Goal: Task Accomplishment & Management: Use online tool/utility

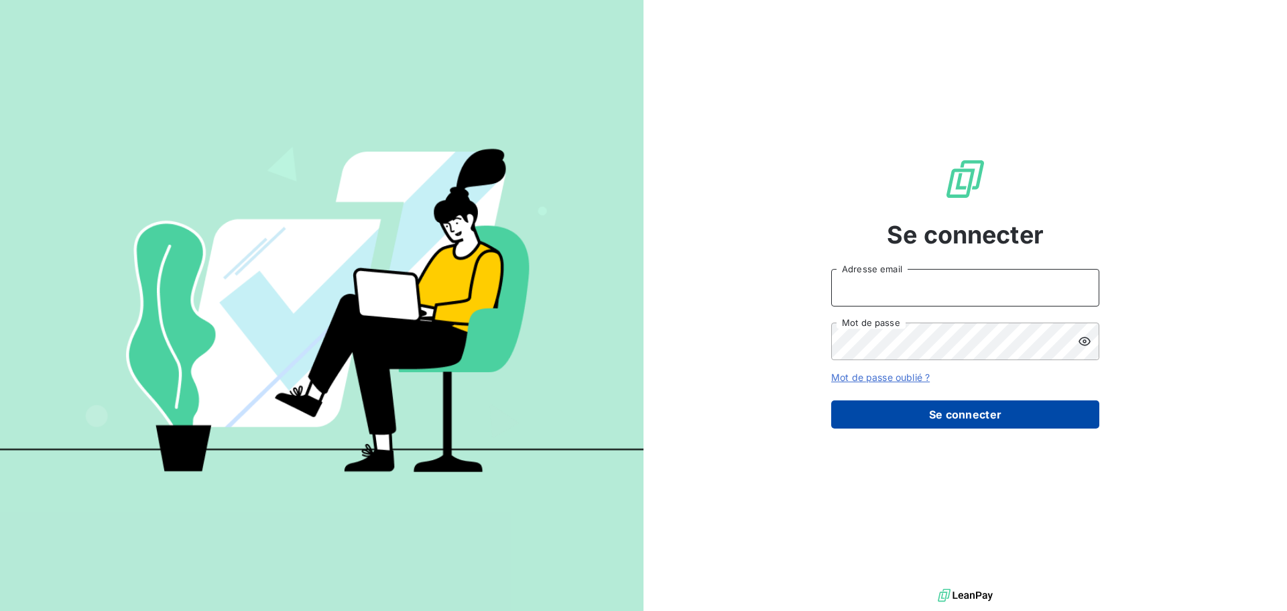
type input "[PERSON_NAME][EMAIL_ADDRESS][PERSON_NAME][PERSON_NAME][DOMAIN_NAME]"
click at [971, 420] on button "Se connecter" at bounding box center [965, 414] width 268 height 28
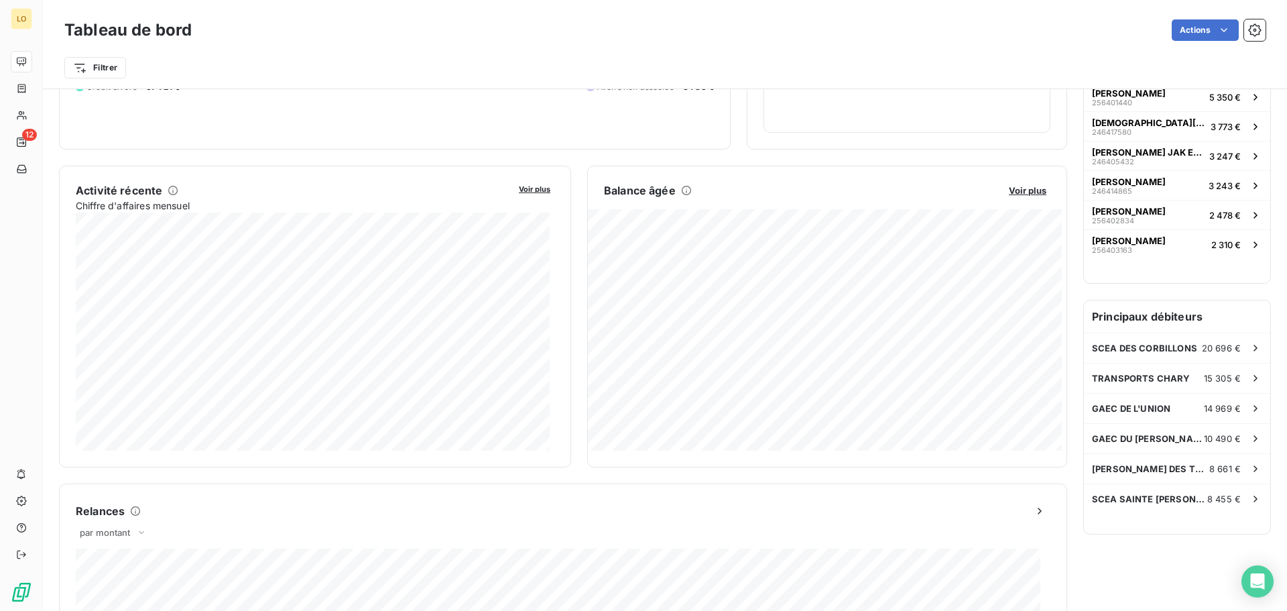
scroll to position [202, 0]
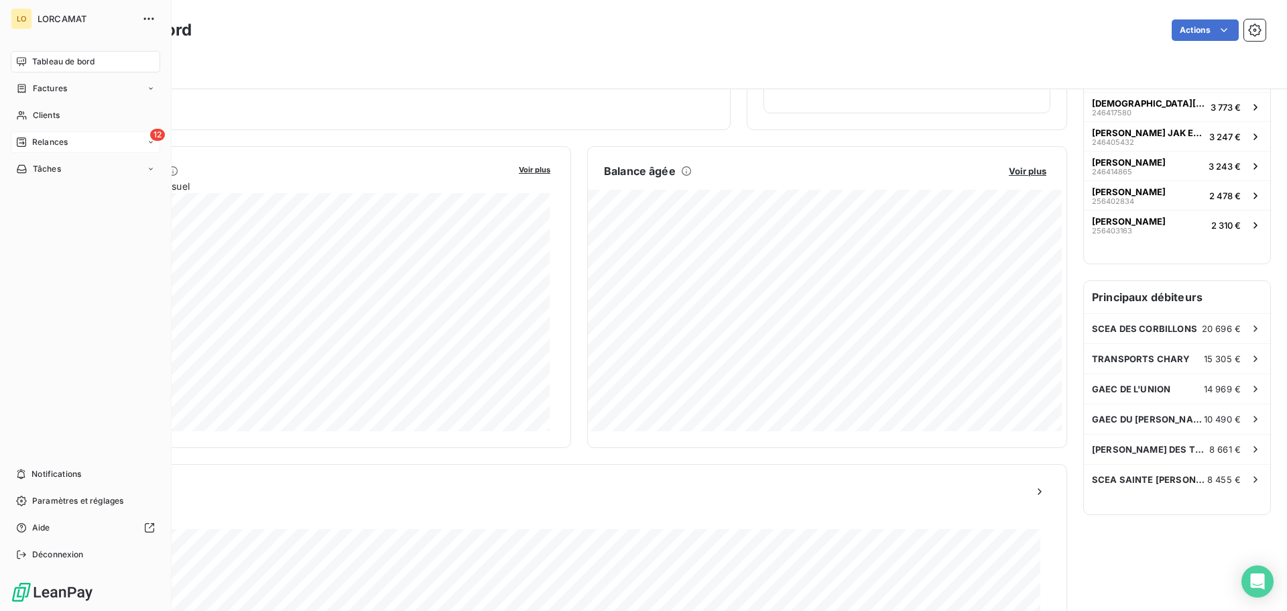
click at [64, 140] on span "Relances" at bounding box center [50, 142] width 36 height 12
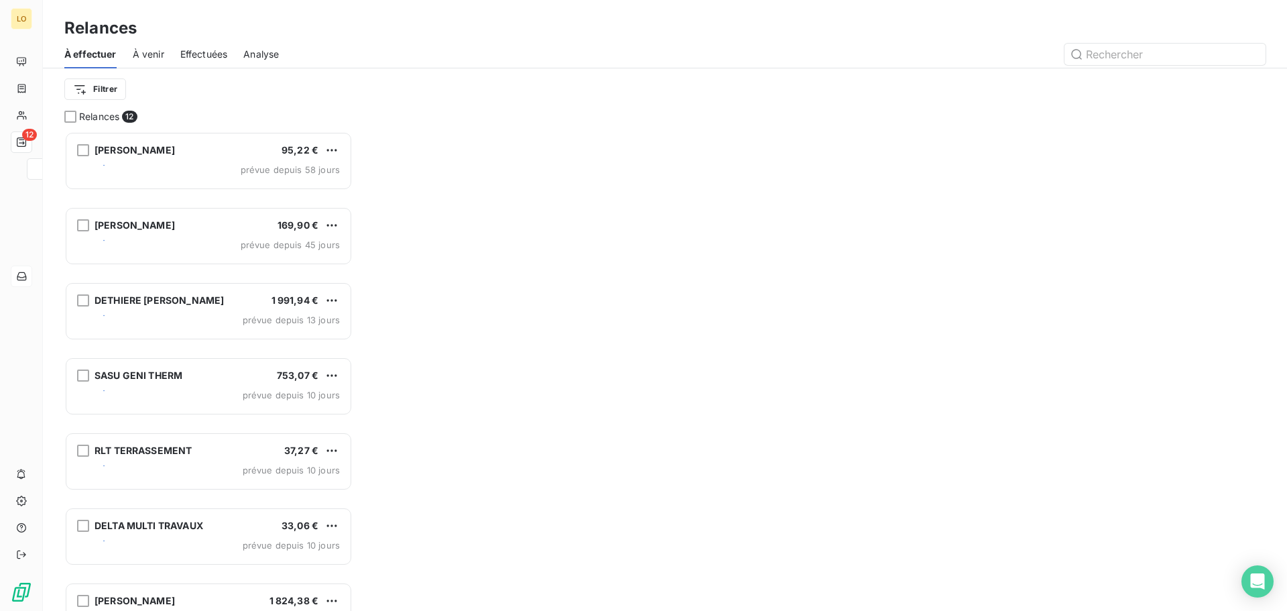
scroll to position [469, 278]
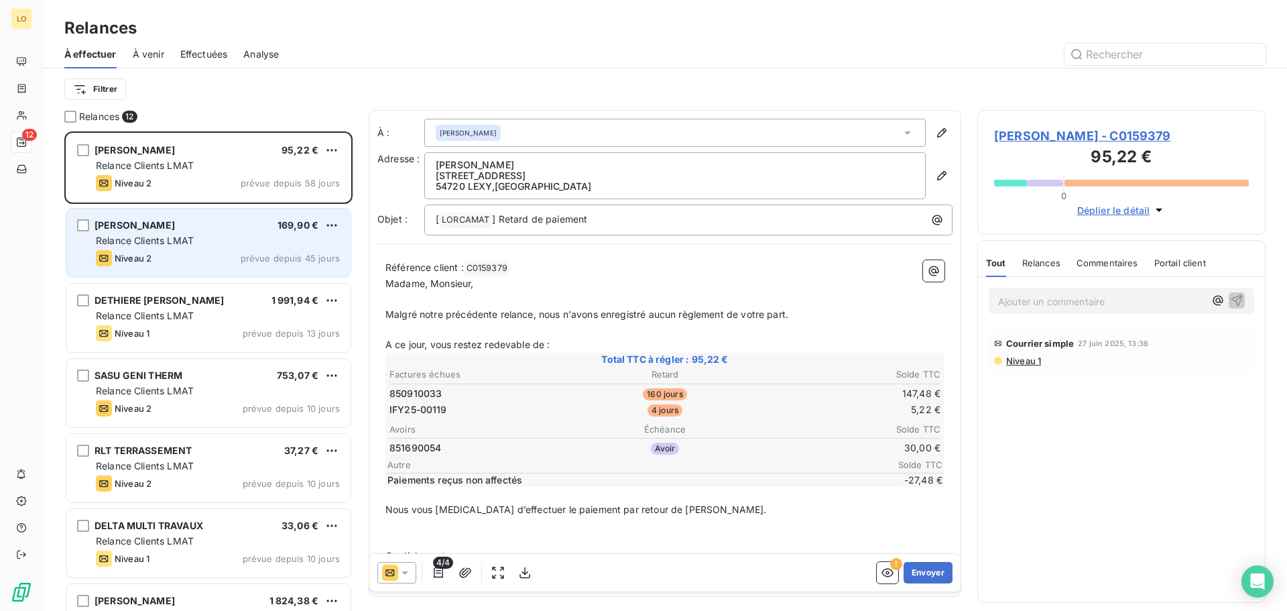
click at [208, 245] on div "Relance Clients LMAT" at bounding box center [218, 240] width 244 height 13
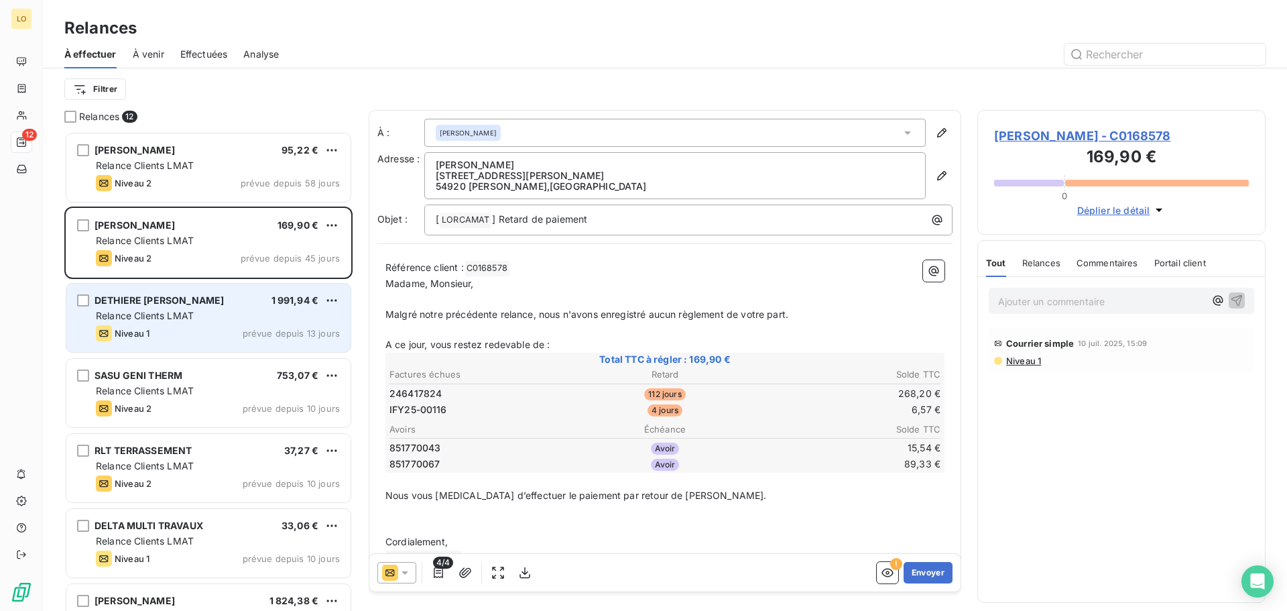
click at [176, 324] on div "DETHIERE [PERSON_NAME] 1 991,94 € Relance Clients LMAT Niveau 1 prévue depuis 1…" at bounding box center [208, 318] width 284 height 68
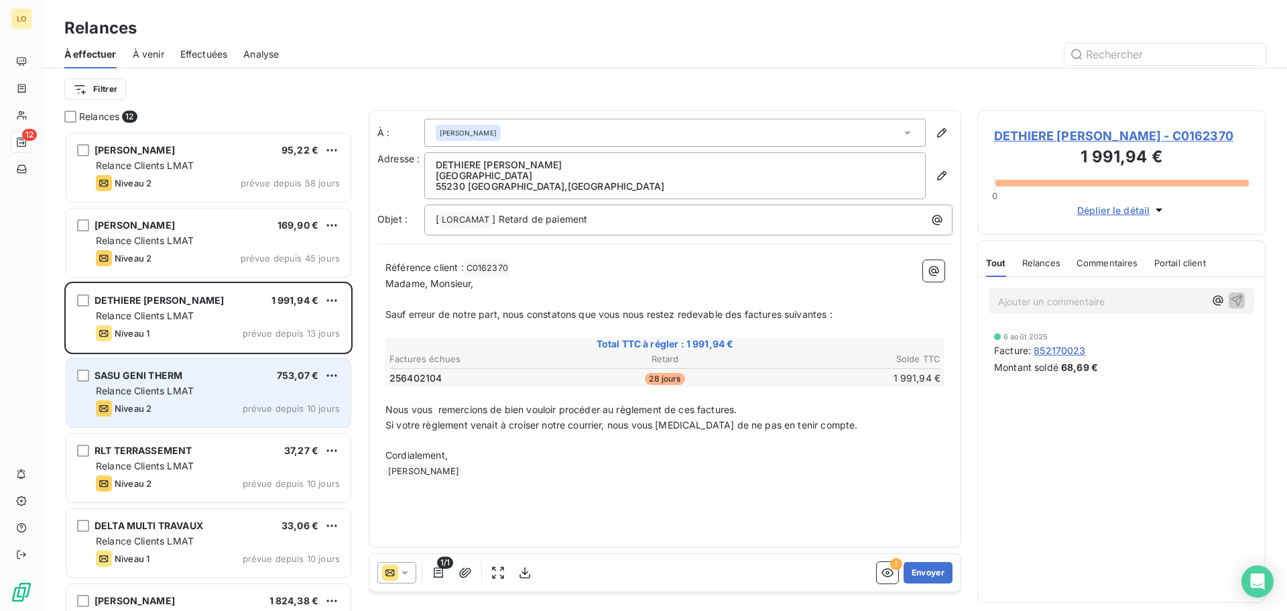
click at [195, 389] on div "Relance Clients LMAT" at bounding box center [218, 390] width 244 height 13
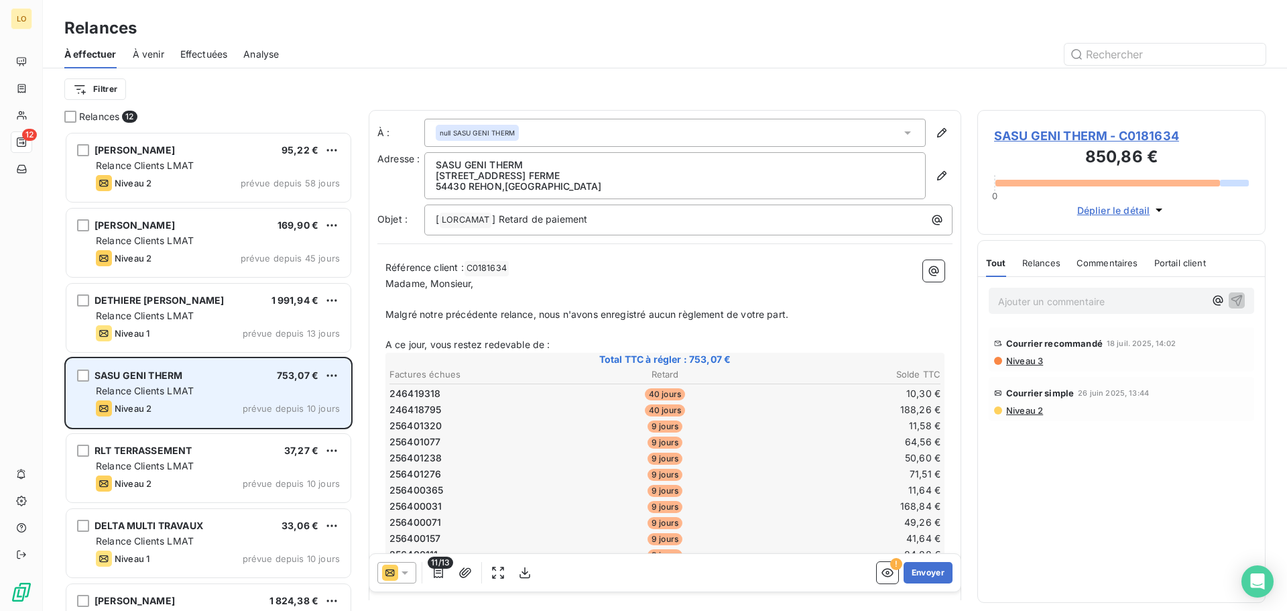
scroll to position [68, 0]
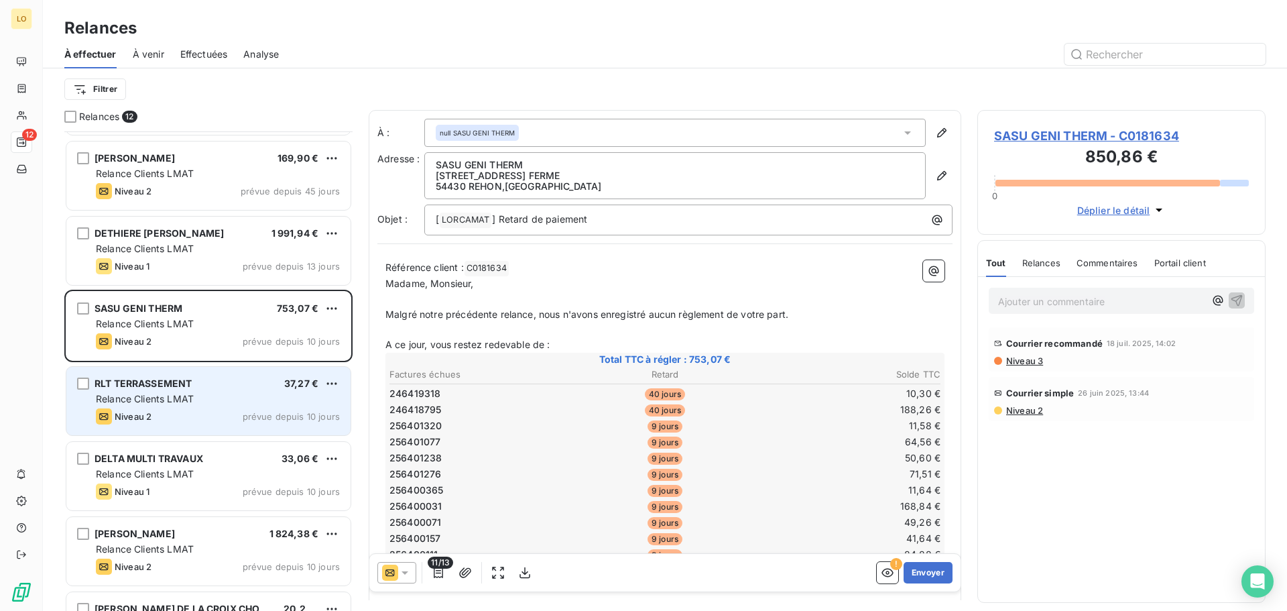
click at [204, 392] on div "Relance Clients LMAT" at bounding box center [218, 398] width 244 height 13
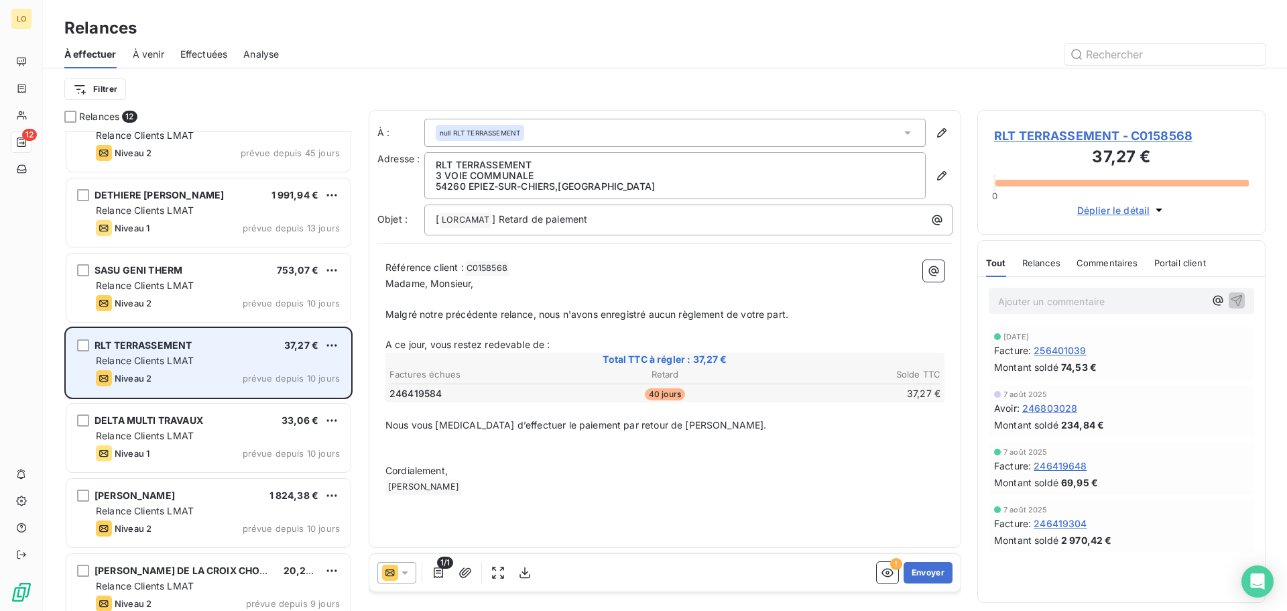
scroll to position [135, 0]
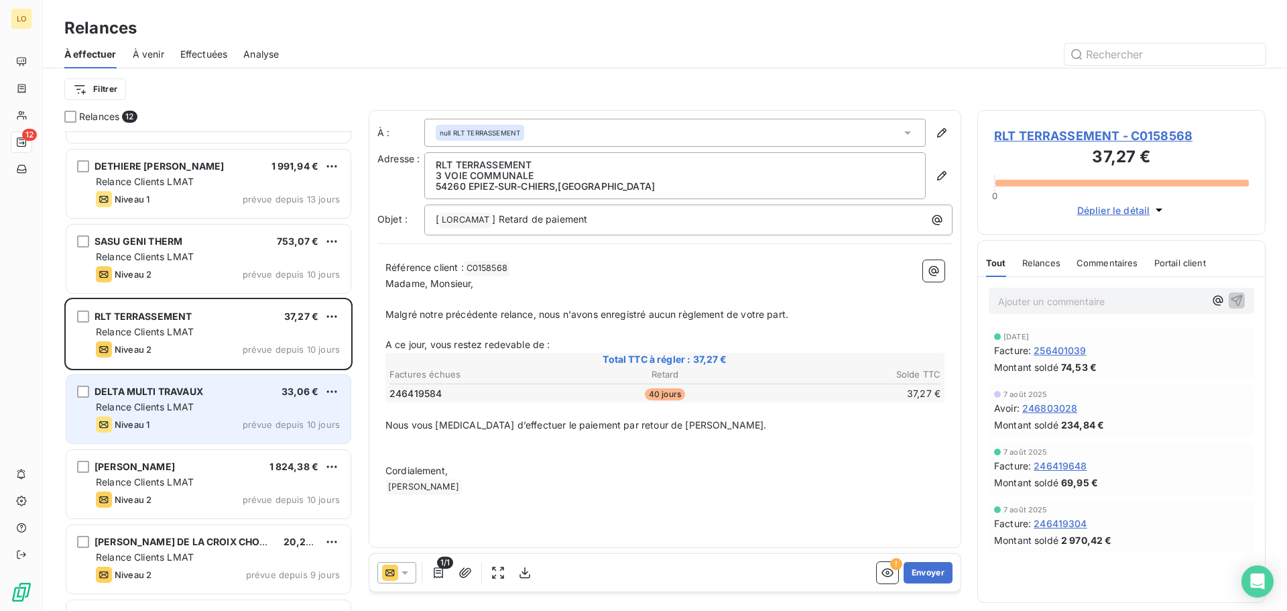
click at [224, 393] on div "DELTA MULTI TRAVAUX 33,06 €" at bounding box center [218, 391] width 244 height 12
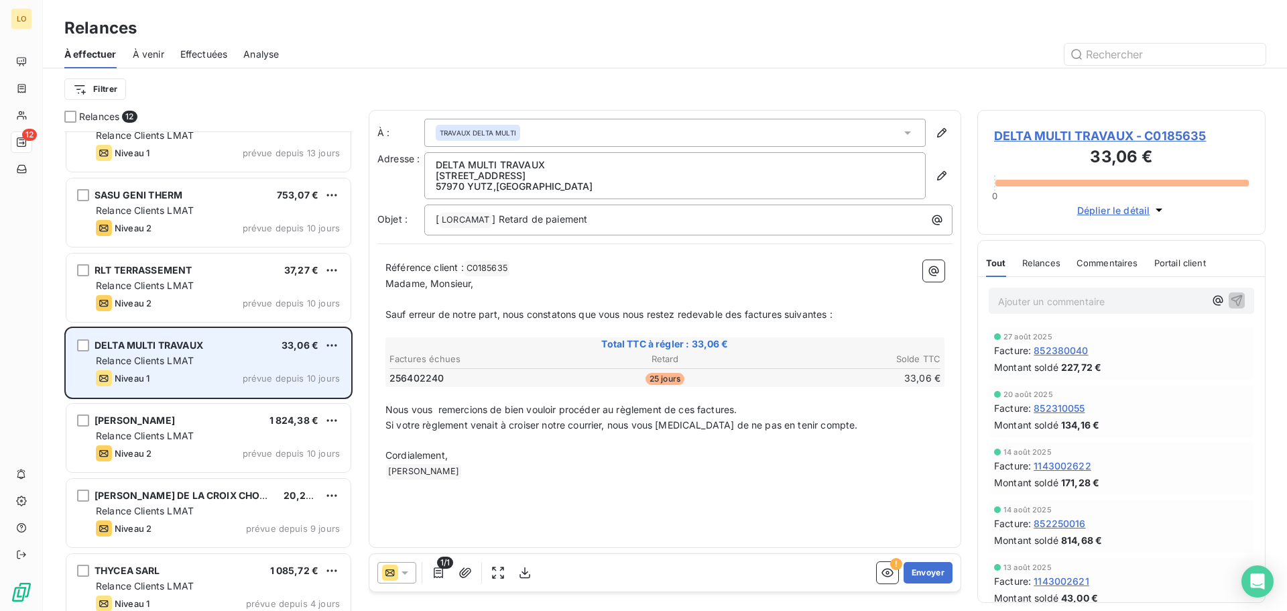
scroll to position [202, 0]
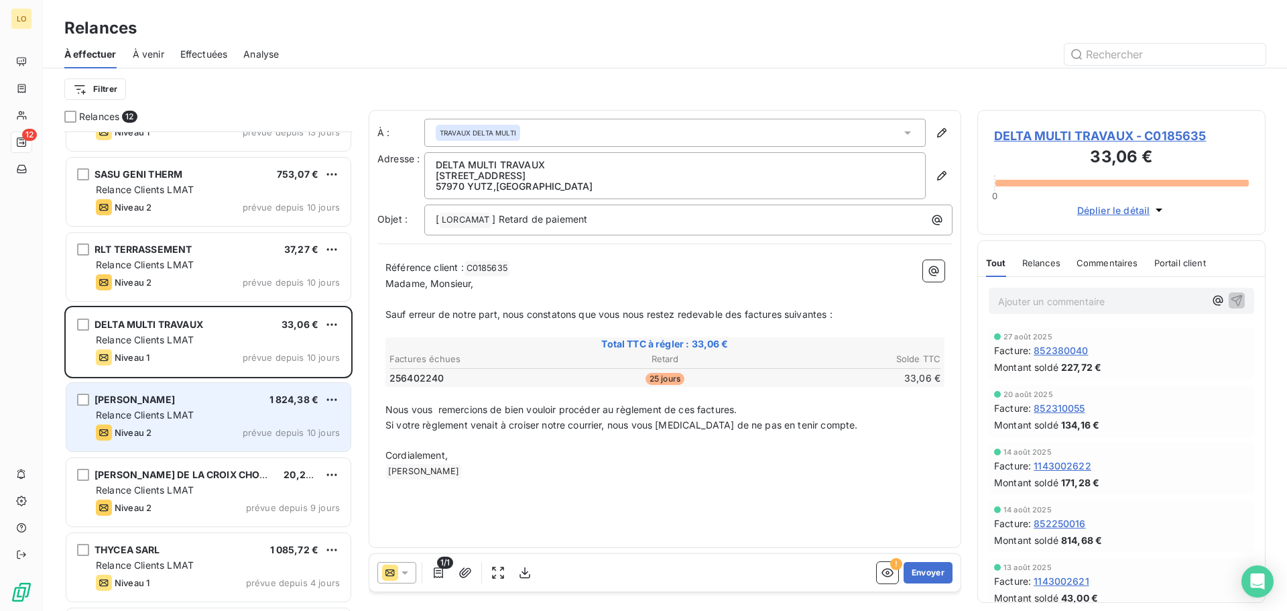
click at [222, 403] on div "[PERSON_NAME] 1 824,38 €" at bounding box center [218, 399] width 244 height 12
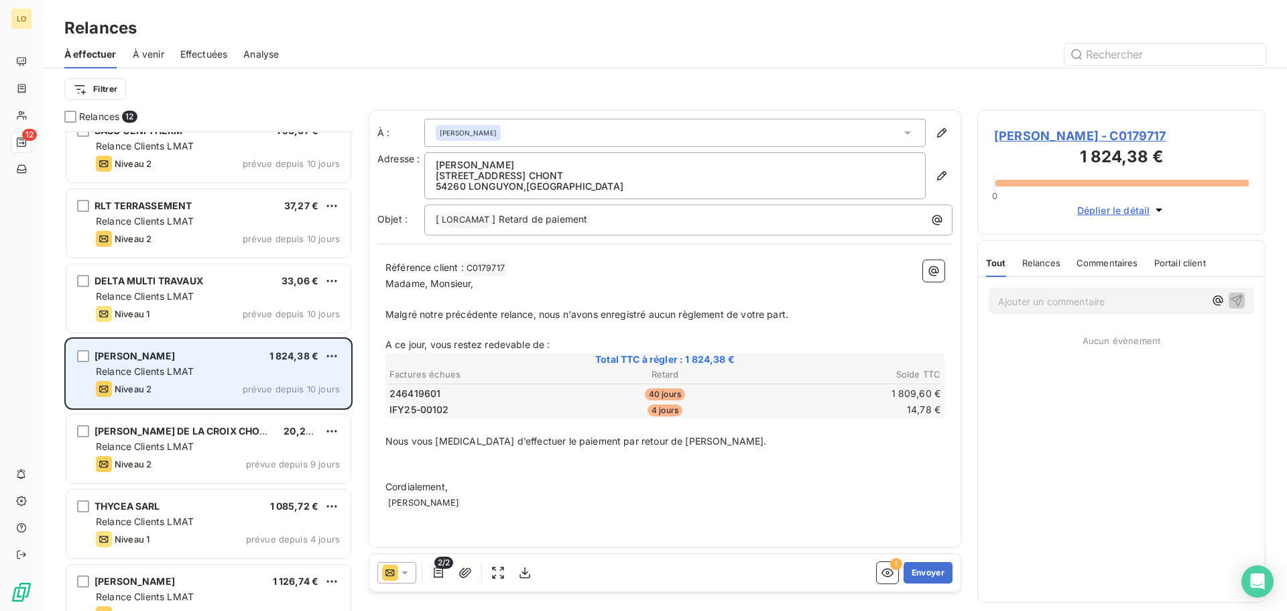
scroll to position [269, 0]
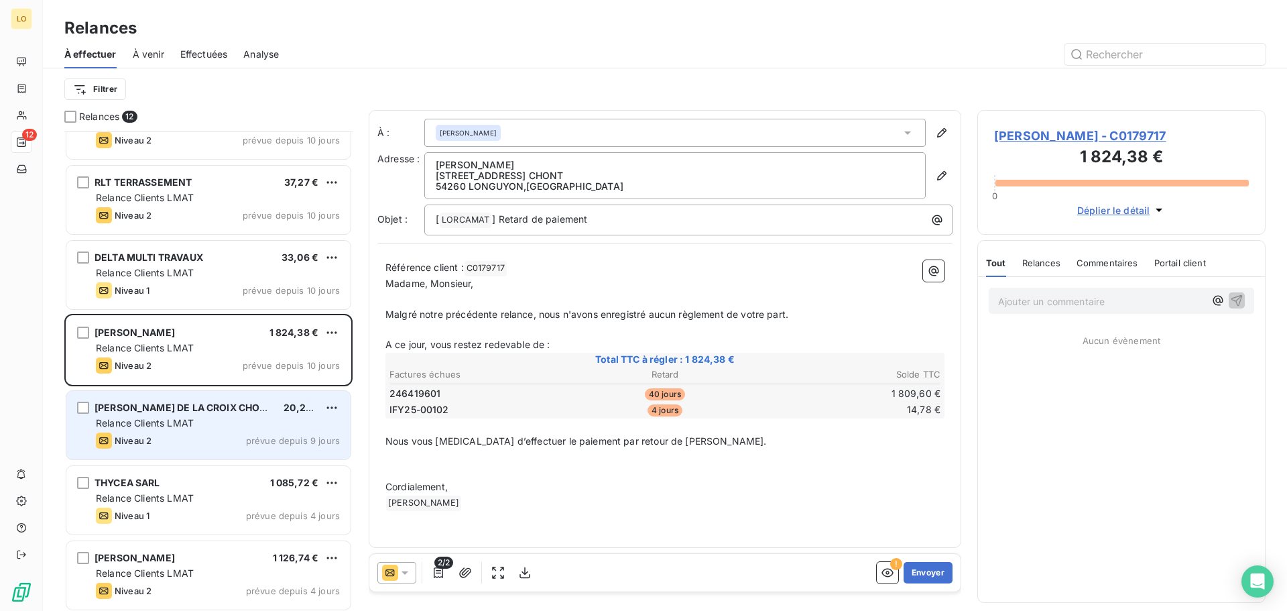
click at [208, 418] on div "Relance Clients LMAT" at bounding box center [218, 422] width 244 height 13
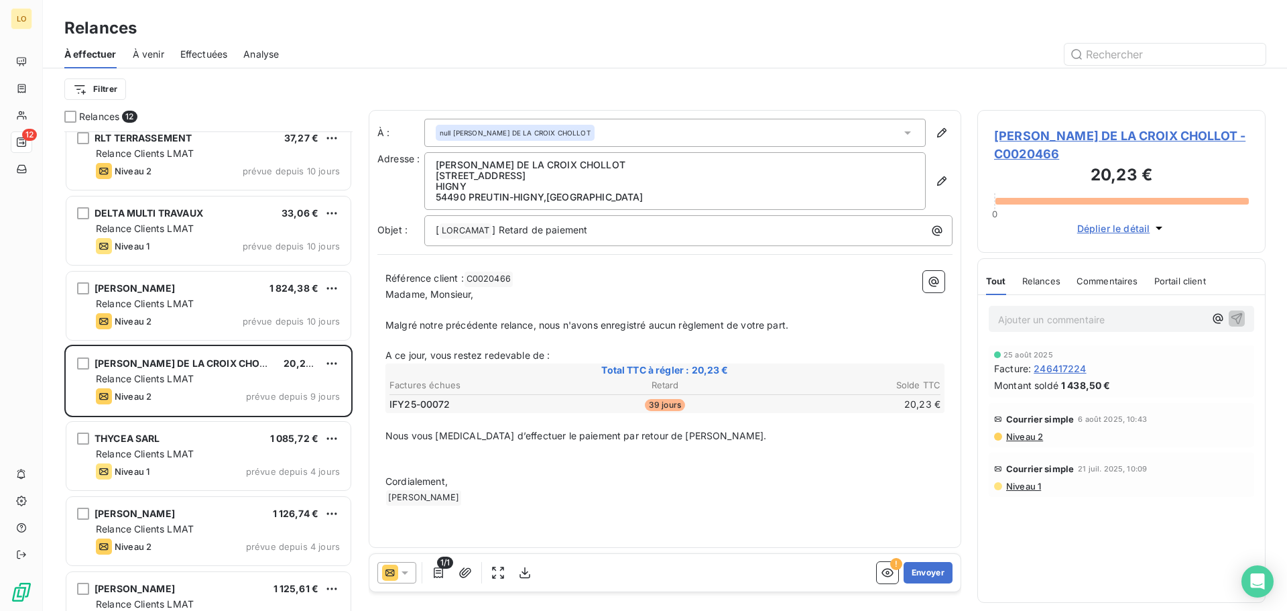
scroll to position [336, 0]
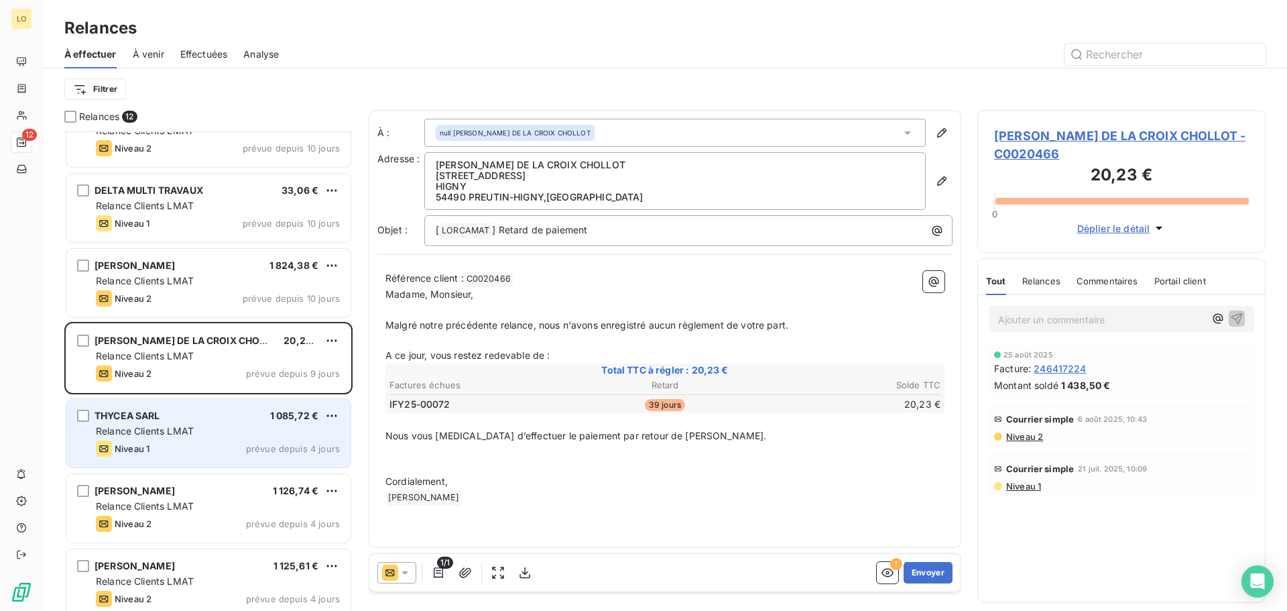
click at [192, 440] on div "Niveau 1 prévue depuis 4 jours" at bounding box center [218, 448] width 244 height 16
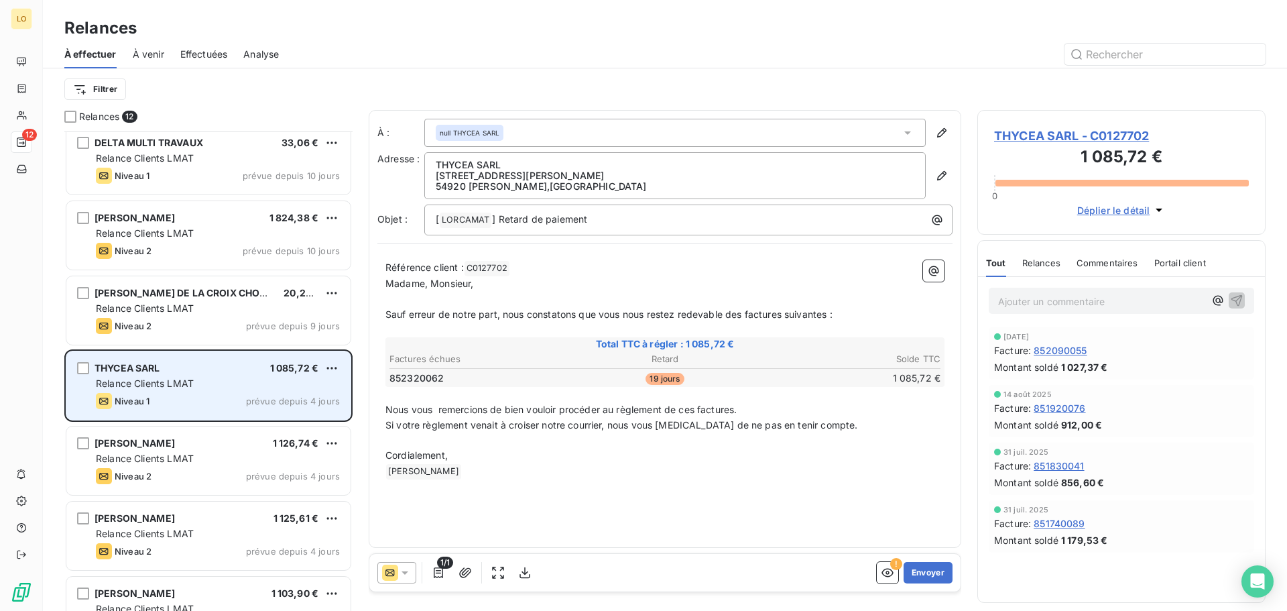
scroll to position [403, 0]
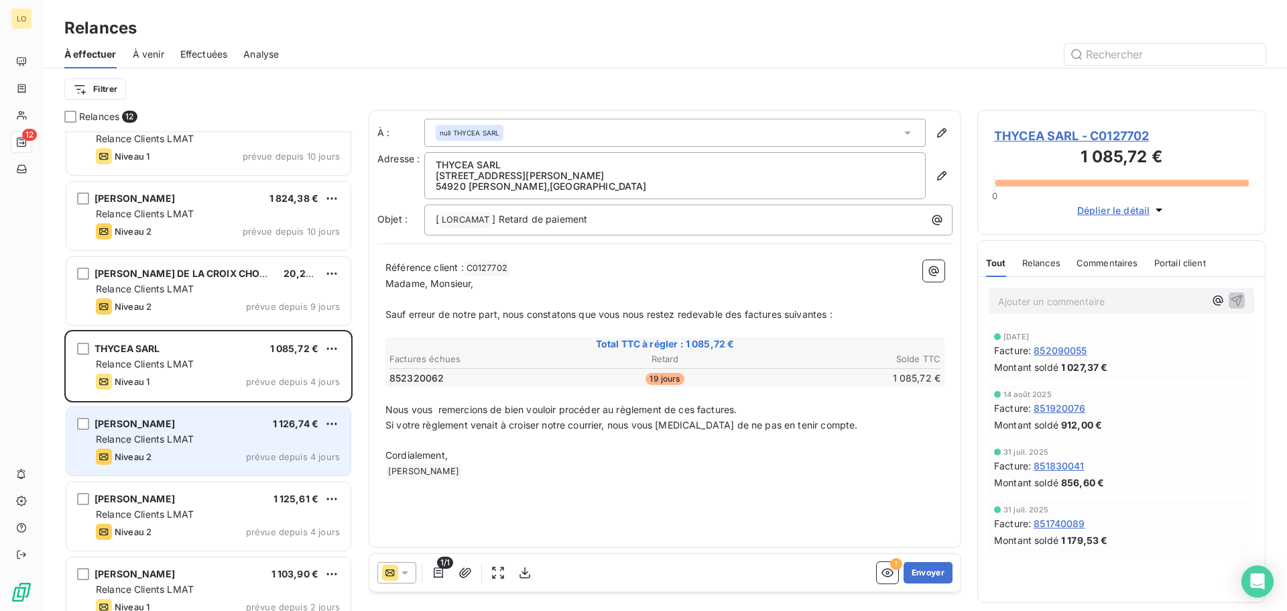
click at [205, 430] on div "[PERSON_NAME] 1 126,74 € Relance Clients LMAT Niveau 2 prévue depuis 4 jours" at bounding box center [208, 441] width 284 height 68
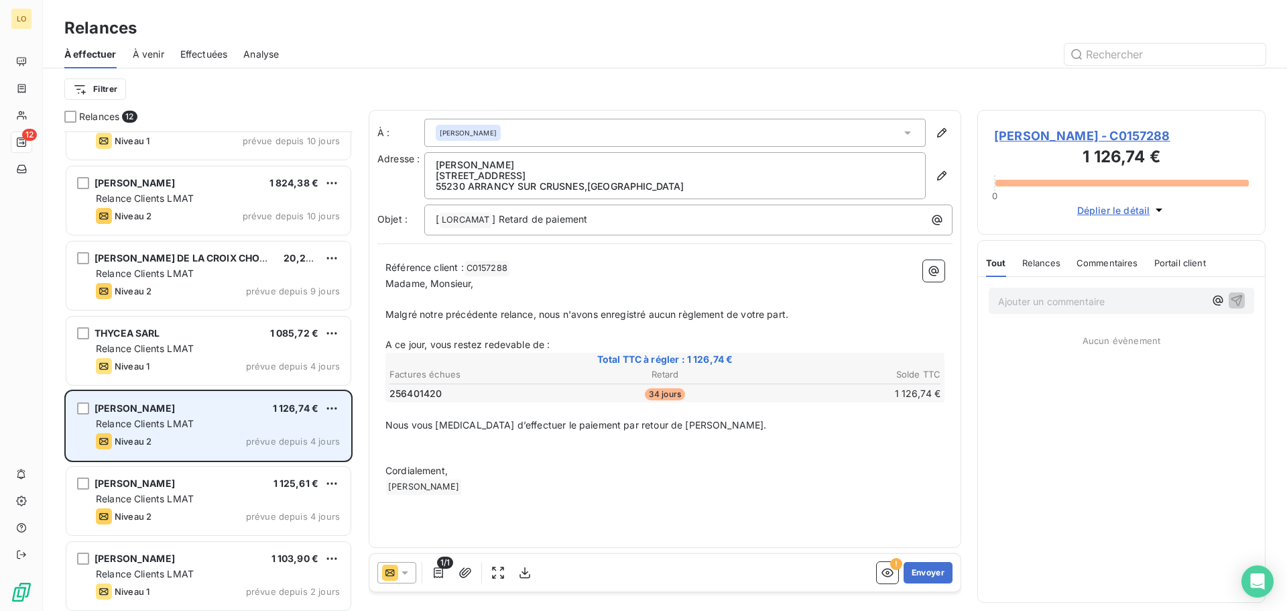
scroll to position [422, 0]
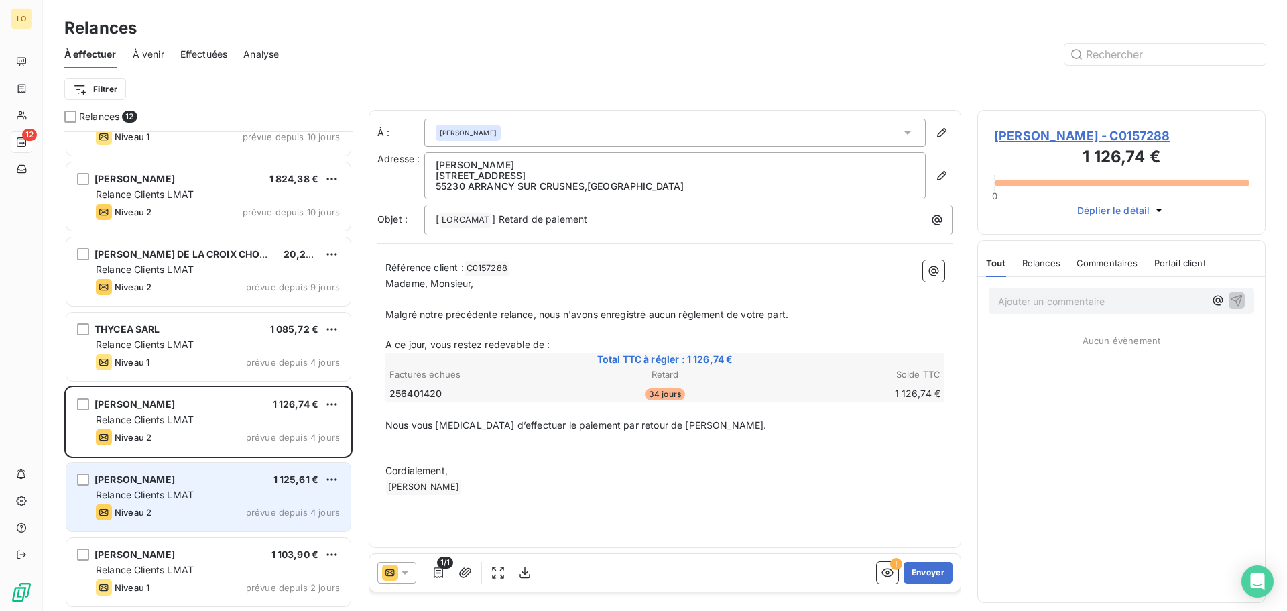
click at [206, 486] on div "[PERSON_NAME] 1 125,61 € Relance Clients LMAT Niveau 2 prévue depuis 4 jours" at bounding box center [208, 496] width 284 height 68
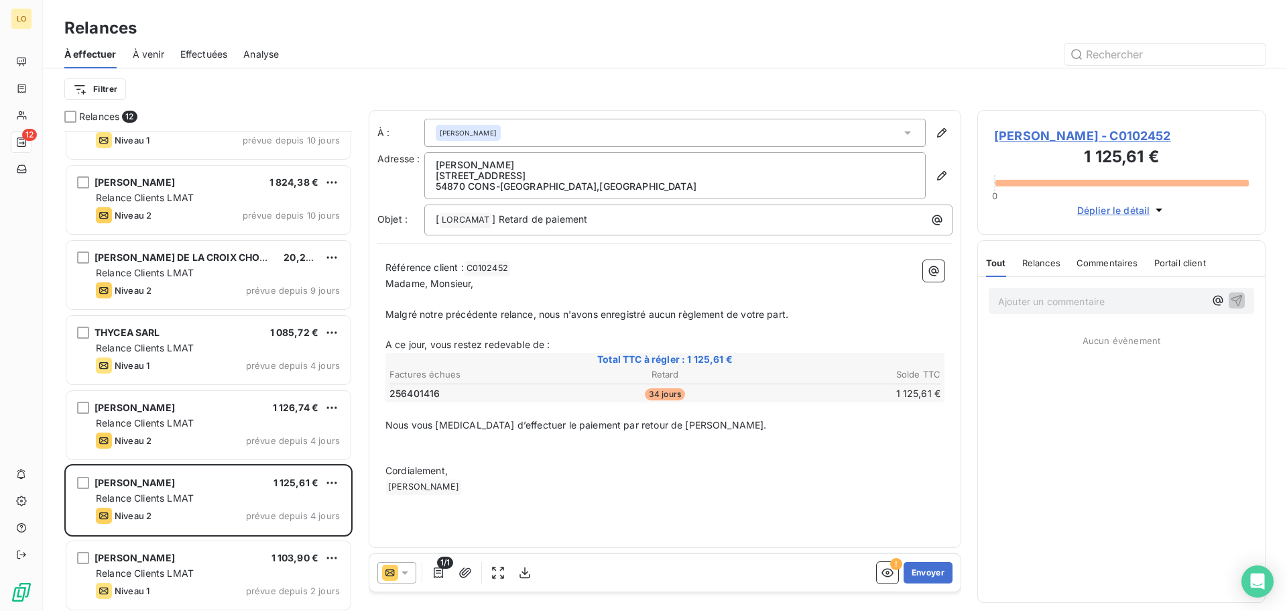
scroll to position [422, 0]
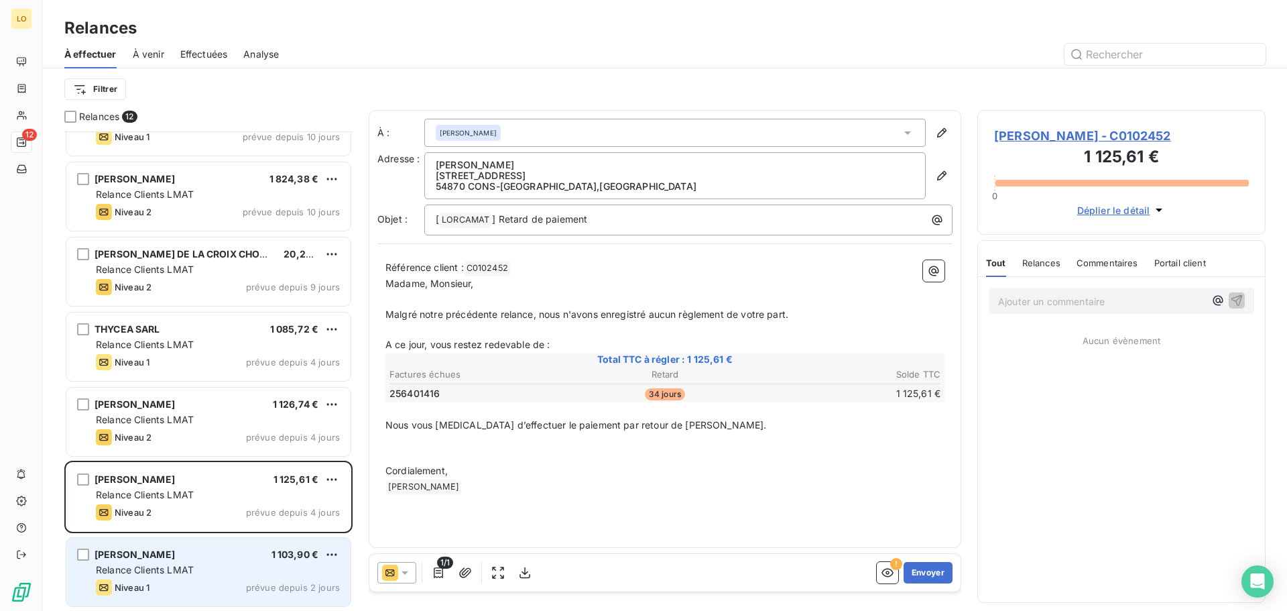
click at [227, 577] on div "[PERSON_NAME] 1 103,90 € Relance Clients LMAT Niveau 1 prévue depuis 2 jours" at bounding box center [208, 572] width 284 height 68
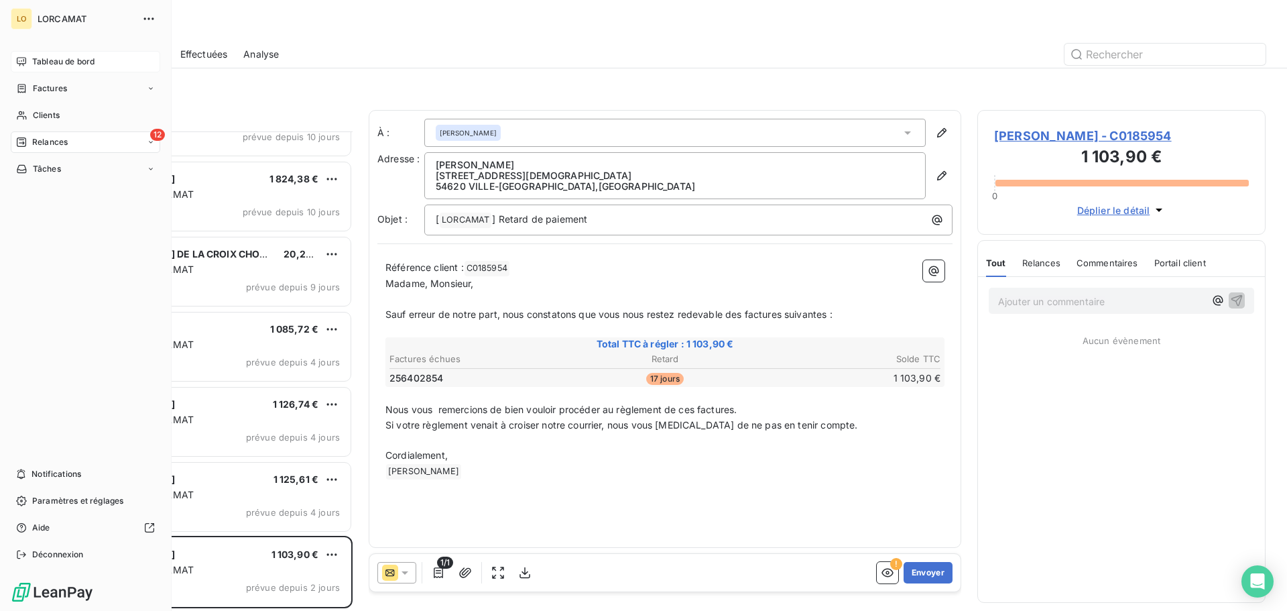
click at [74, 66] on span "Tableau de bord" at bounding box center [63, 62] width 62 height 12
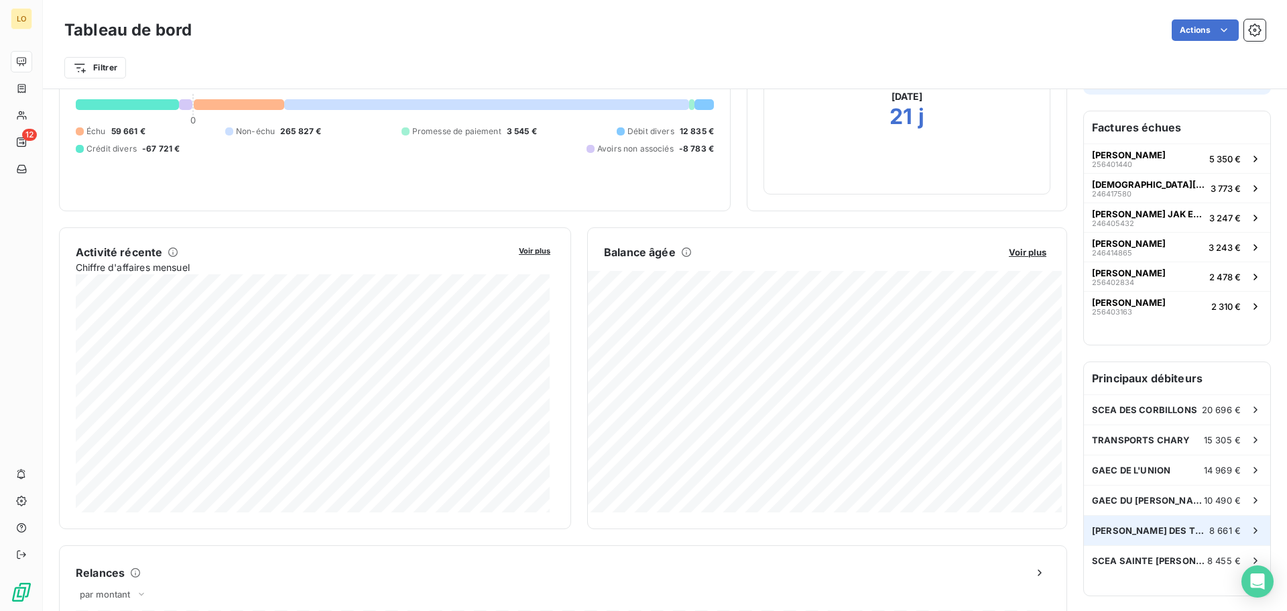
scroll to position [202, 0]
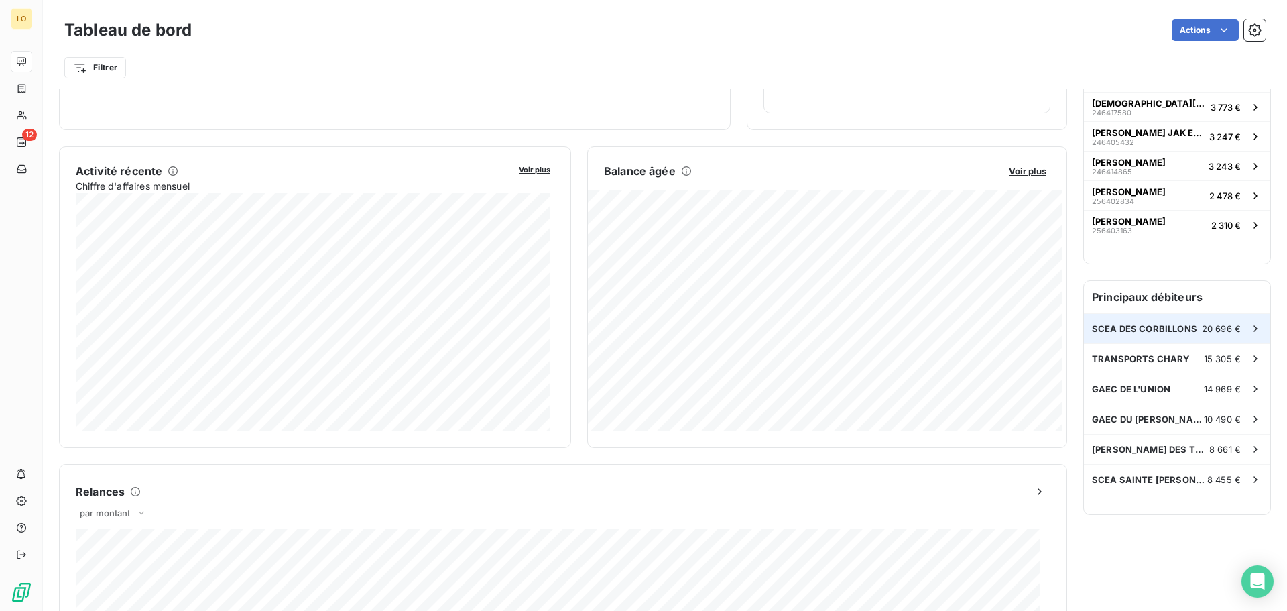
click at [1202, 323] on span "20 696 €" at bounding box center [1221, 328] width 39 height 11
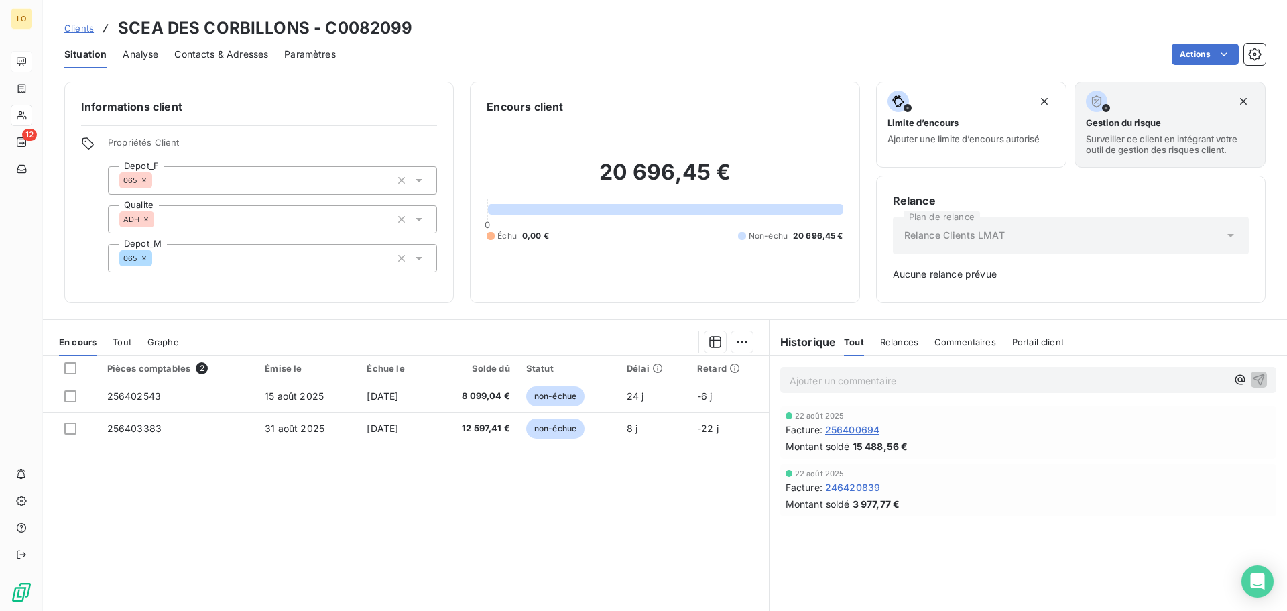
click at [74, 28] on span "Clients" at bounding box center [78, 28] width 29 height 11
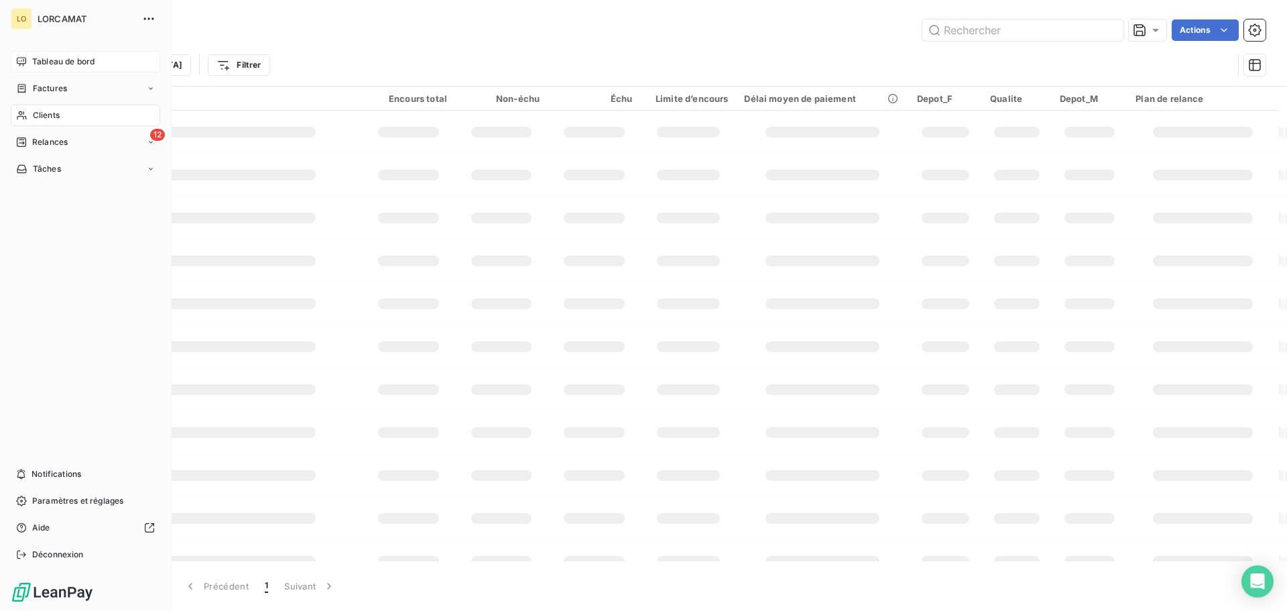
click at [74, 57] on span "Tableau de bord" at bounding box center [63, 62] width 62 height 12
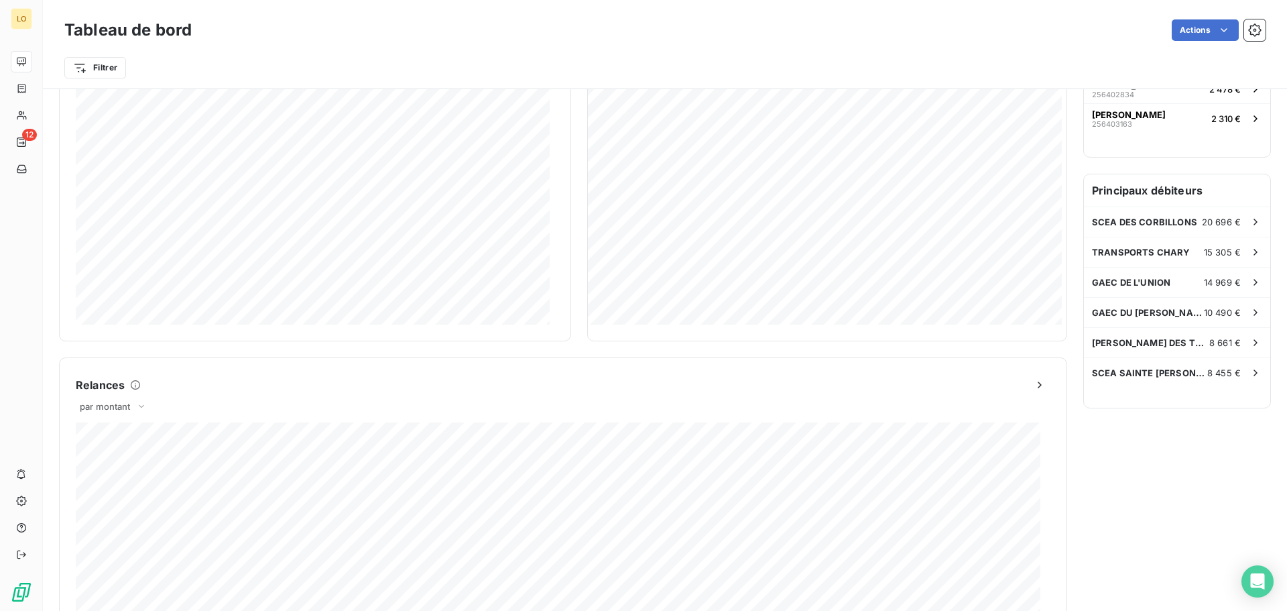
scroll to position [294, 0]
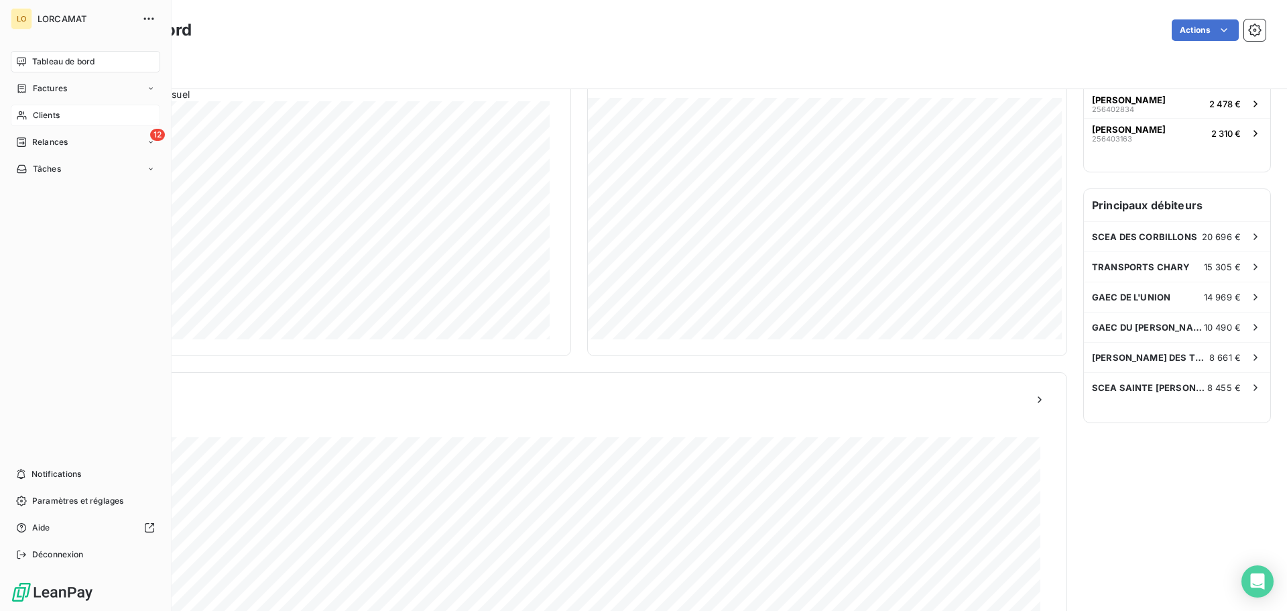
click at [57, 117] on span "Clients" at bounding box center [46, 115] width 27 height 12
